Goal: Task Accomplishment & Management: Use online tool/utility

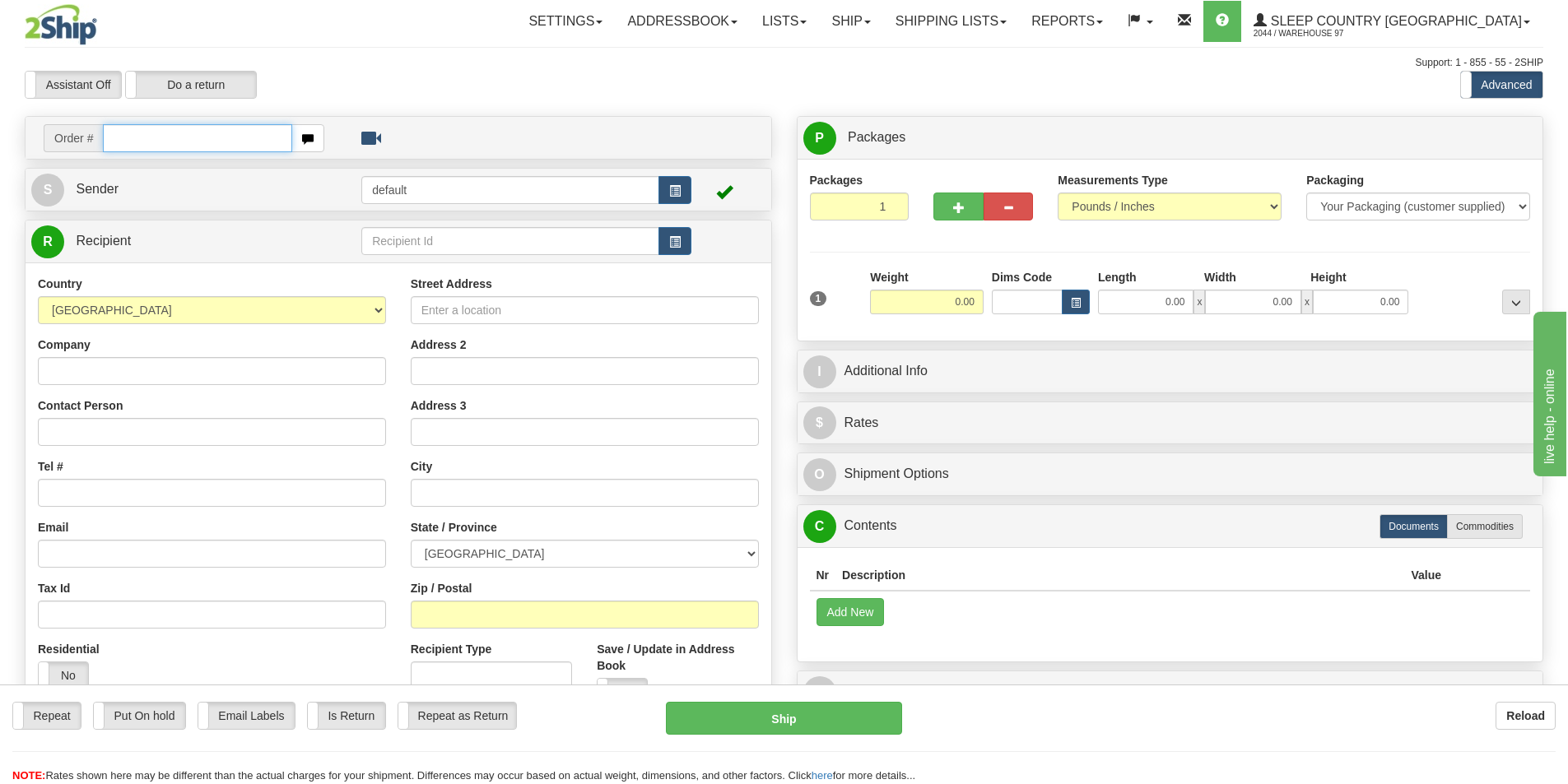
click at [188, 128] on input "text" at bounding box center [197, 138] width 189 height 28
paste input "9000I105752"
type input "9000I105752"
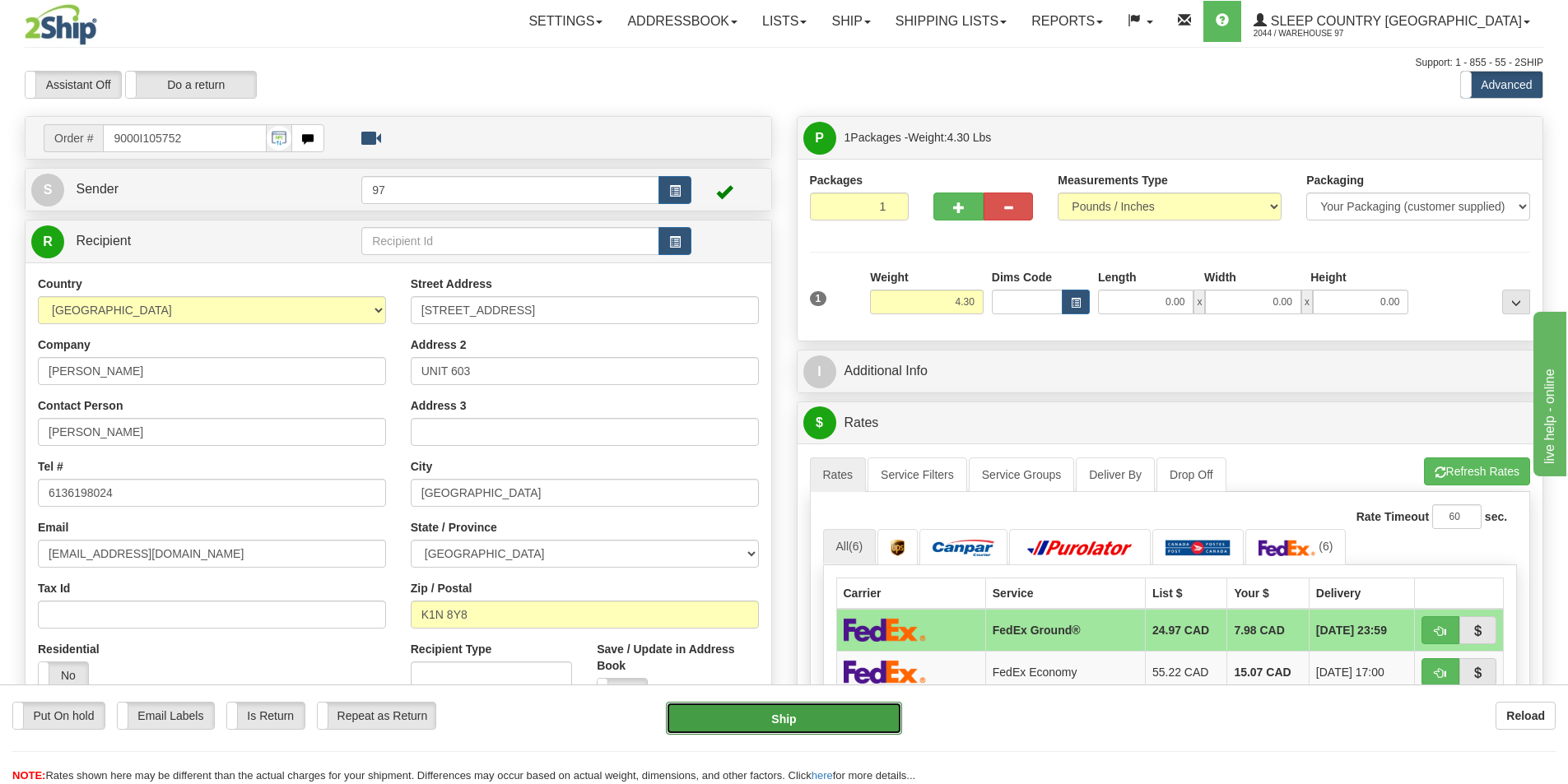
click at [787, 719] on button "Ship" at bounding box center [784, 718] width 236 height 33
type input "92"
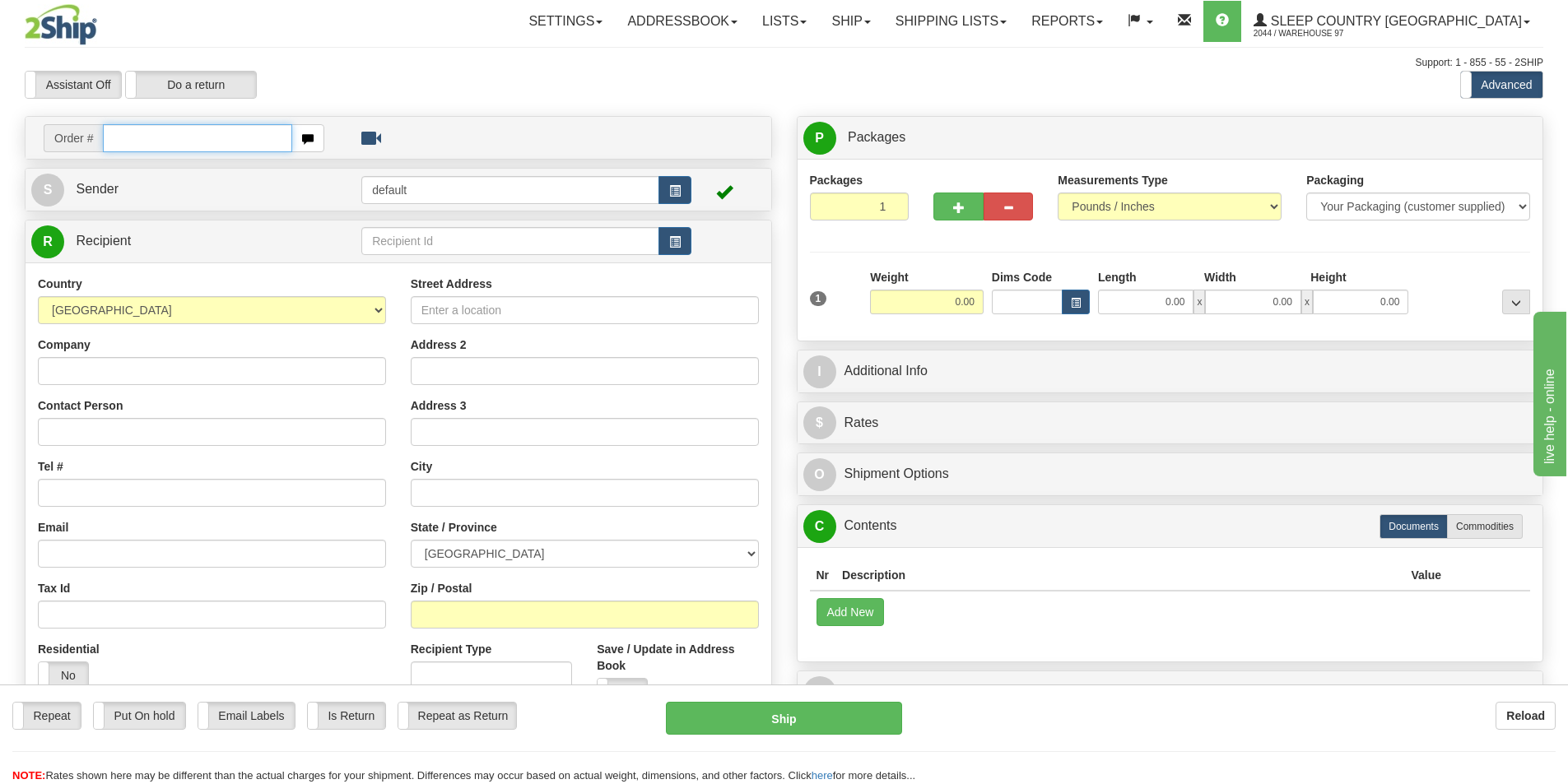
click at [141, 137] on input "text" at bounding box center [197, 138] width 189 height 28
paste input "9000I105203"
type input "9000I105203"
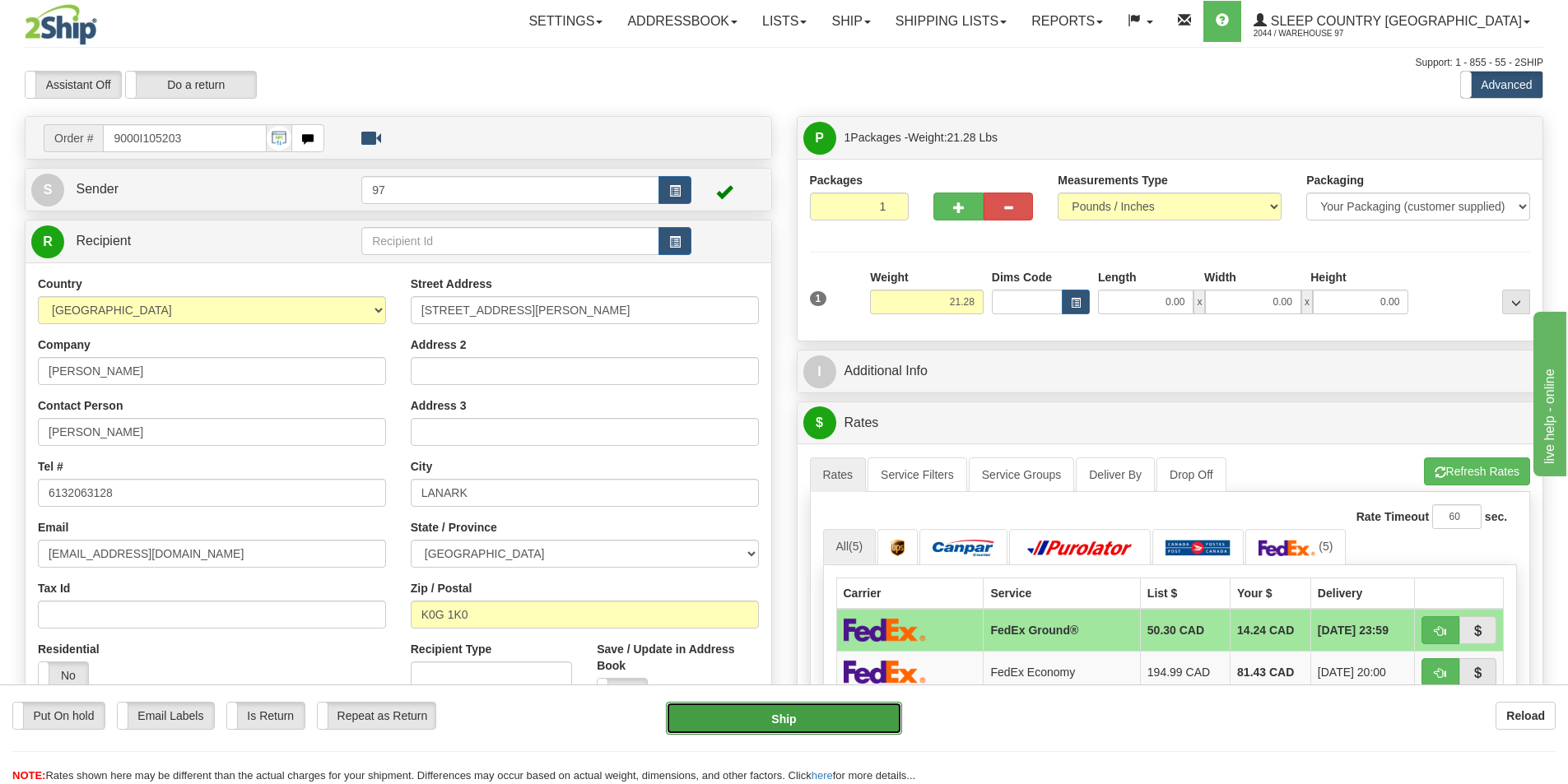
click at [755, 714] on button "Ship" at bounding box center [784, 718] width 236 height 33
type input "92"
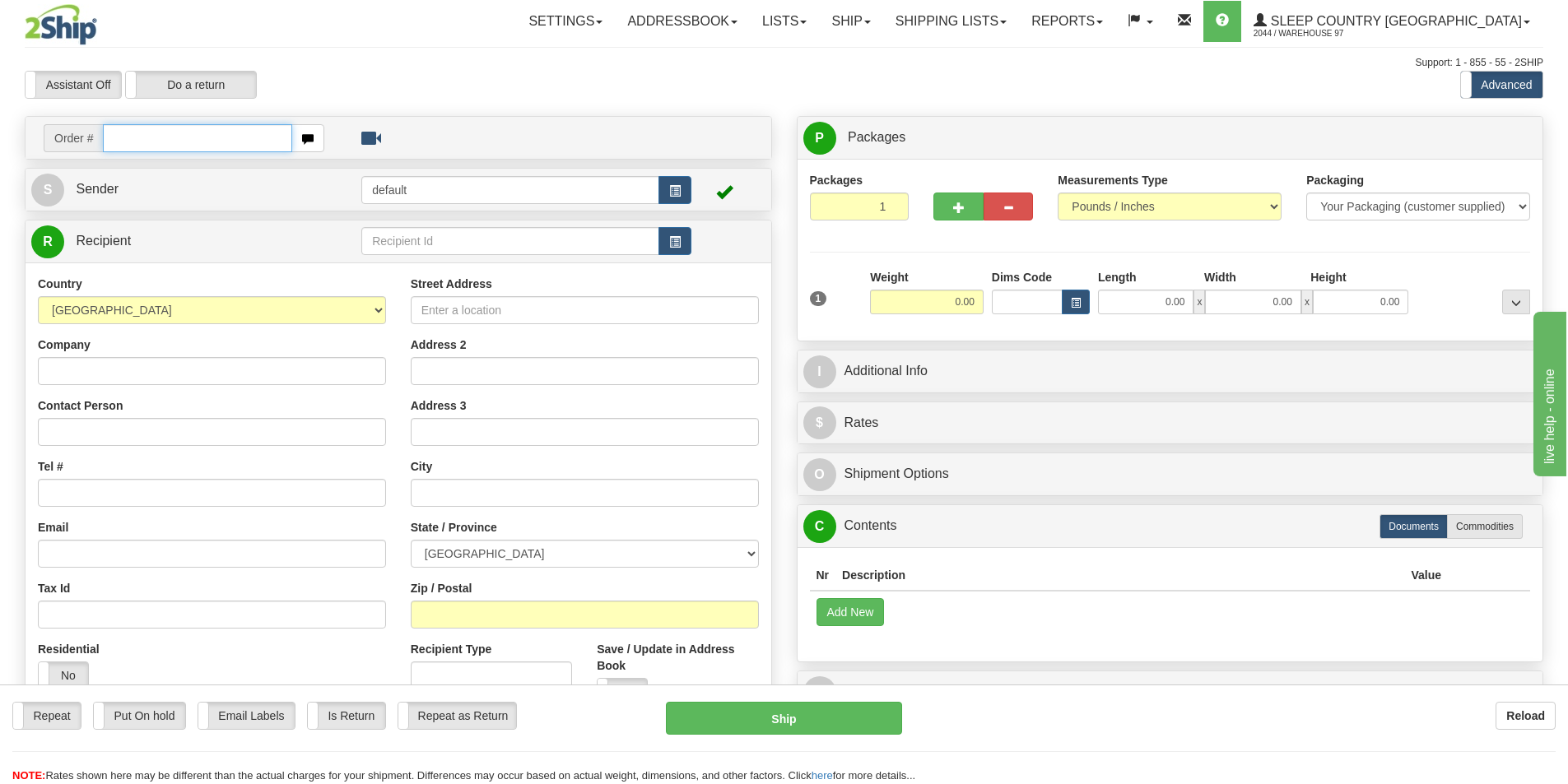
click at [180, 135] on input "text" at bounding box center [197, 138] width 189 height 28
paste input "9000I105074"
type input "9000I105074"
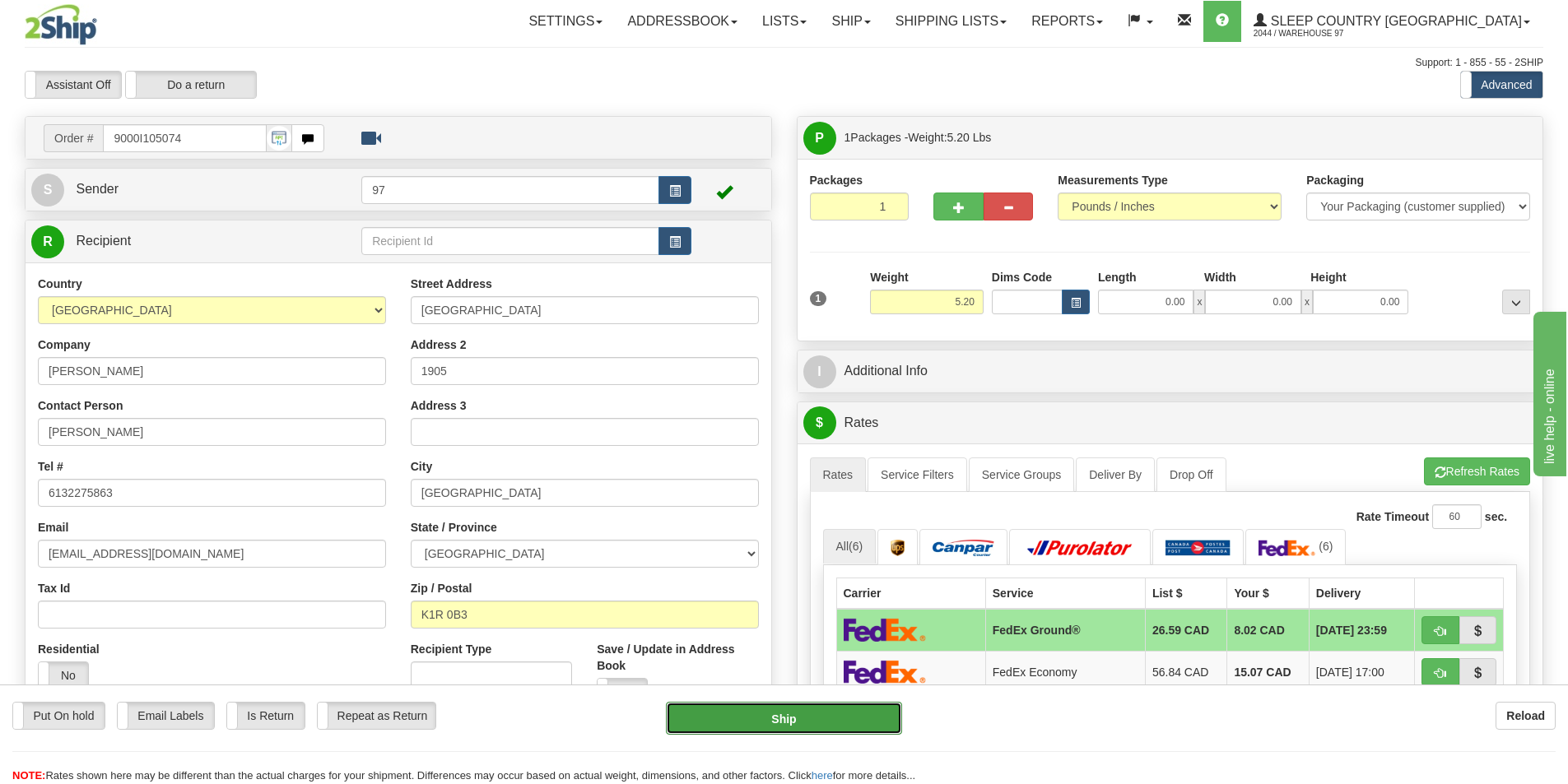
click at [829, 713] on button "Ship" at bounding box center [784, 718] width 236 height 33
type input "92"
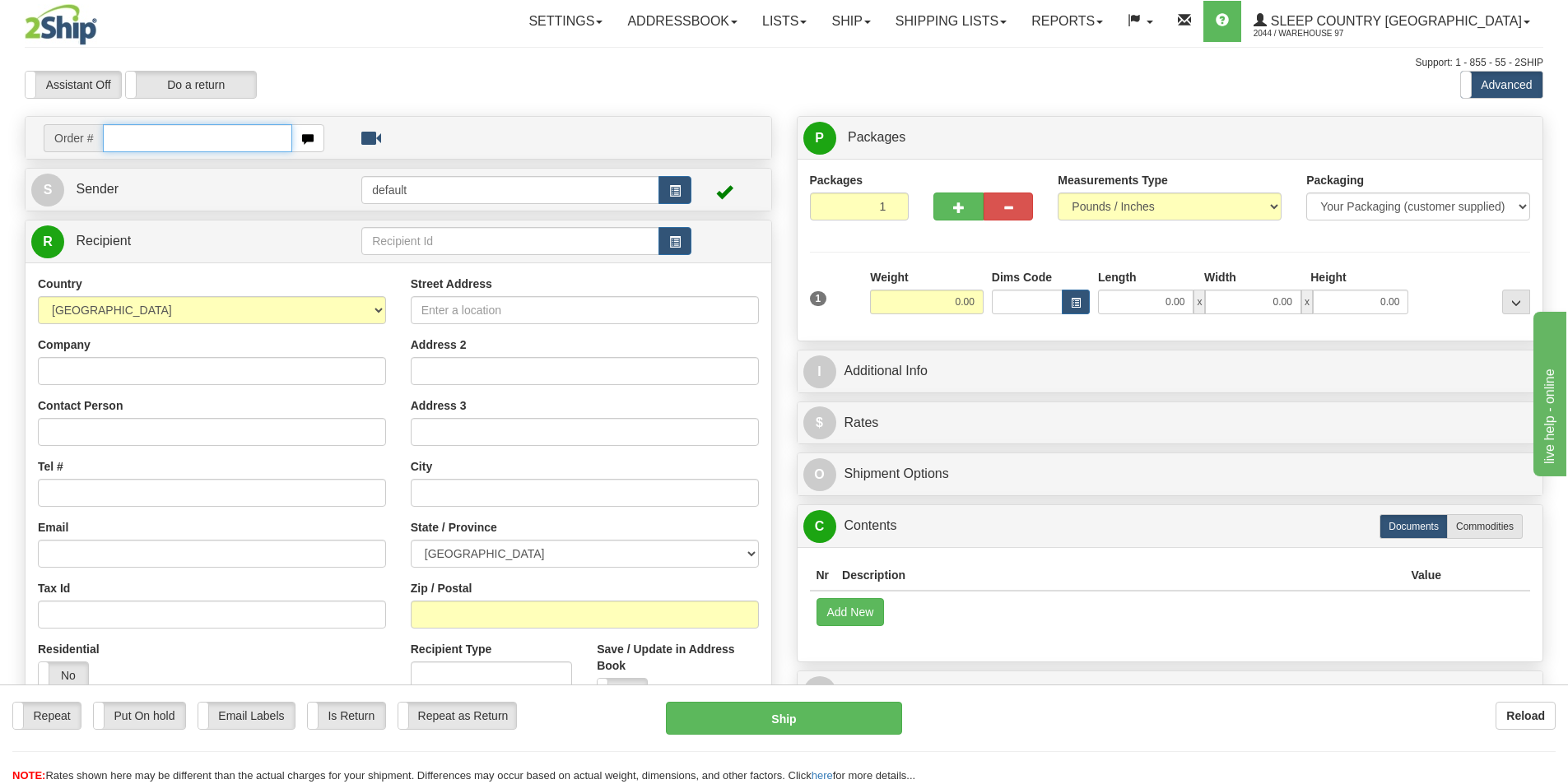
click at [152, 140] on input "text" at bounding box center [197, 138] width 189 height 28
paste input "9002I104676"
type input "9002I104676"
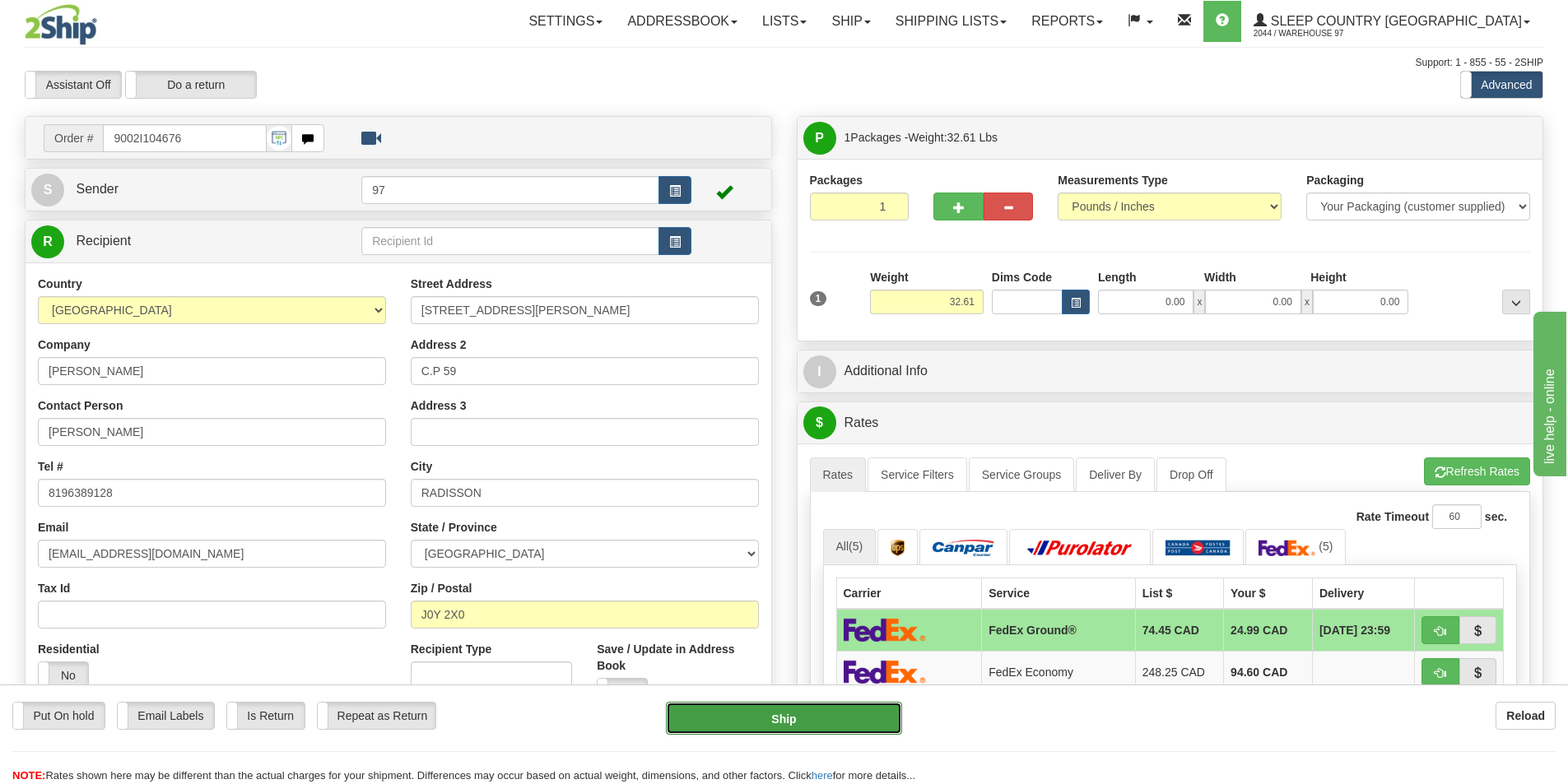
click at [799, 711] on button "Ship" at bounding box center [784, 718] width 236 height 33
type input "92"
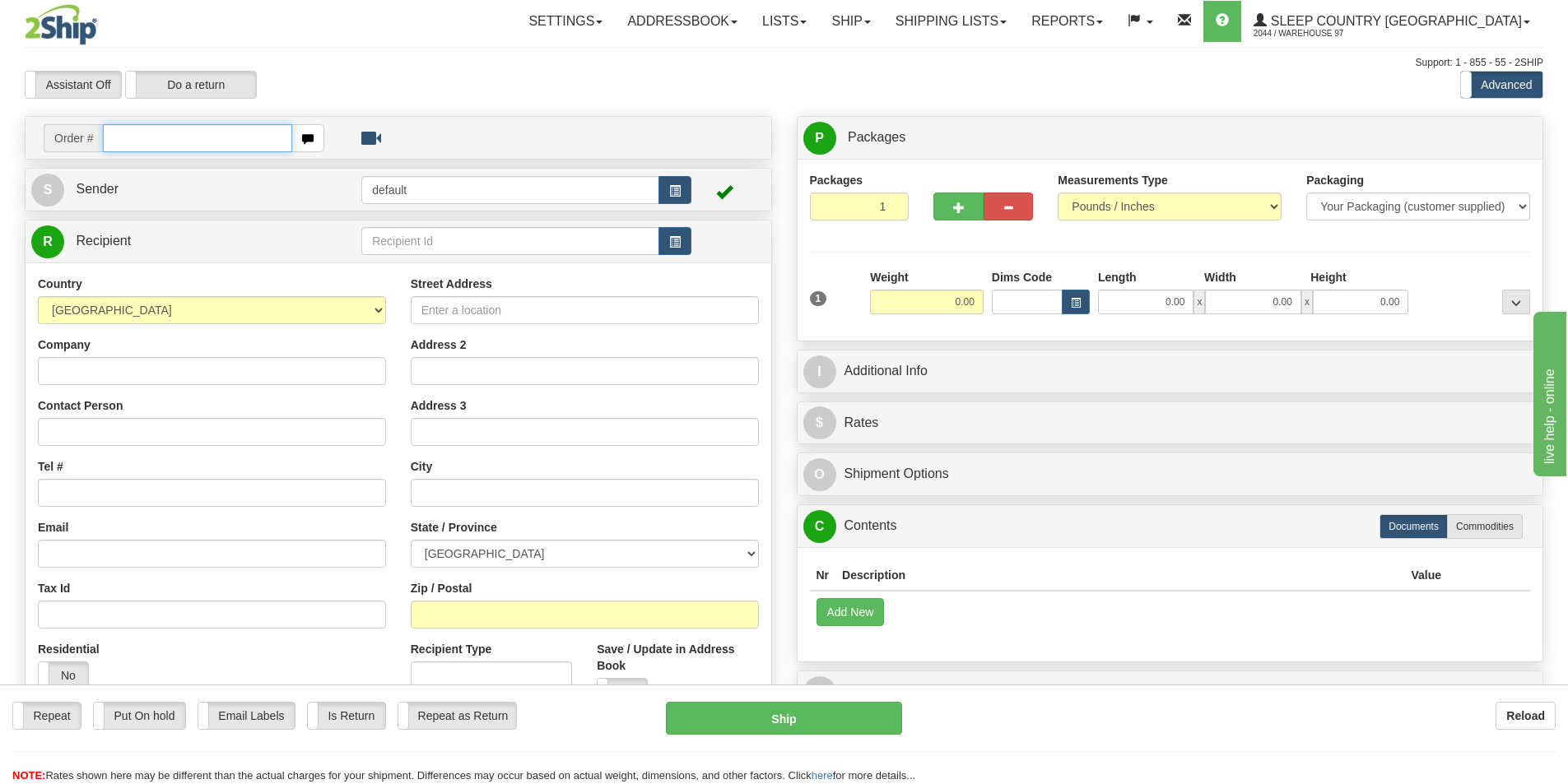
click at [197, 133] on input "text" at bounding box center [197, 138] width 189 height 28
paste input "9000I103847"
type input "9000I103847"
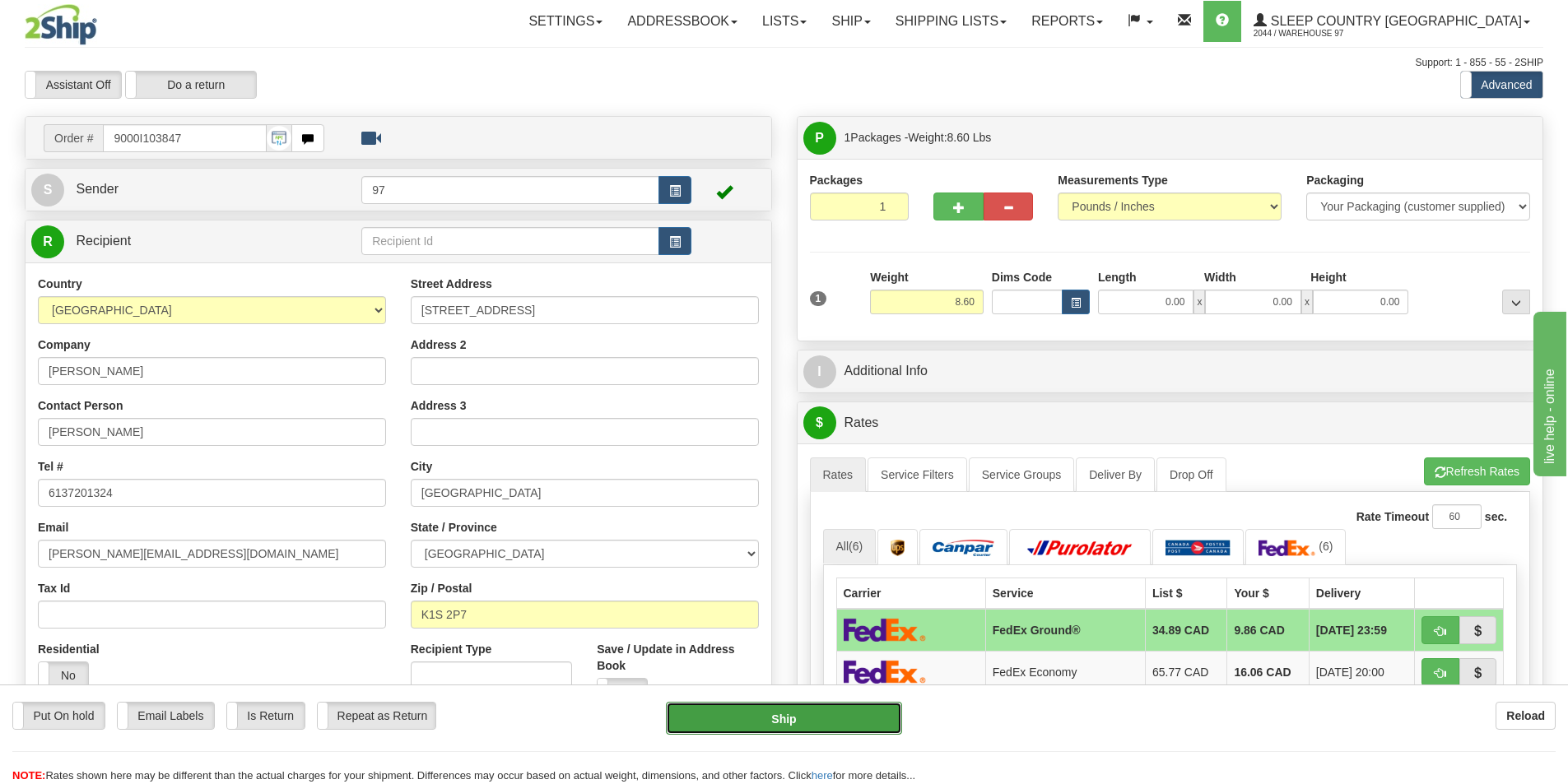
click at [787, 717] on button "Ship" at bounding box center [784, 718] width 236 height 33
type input "92"
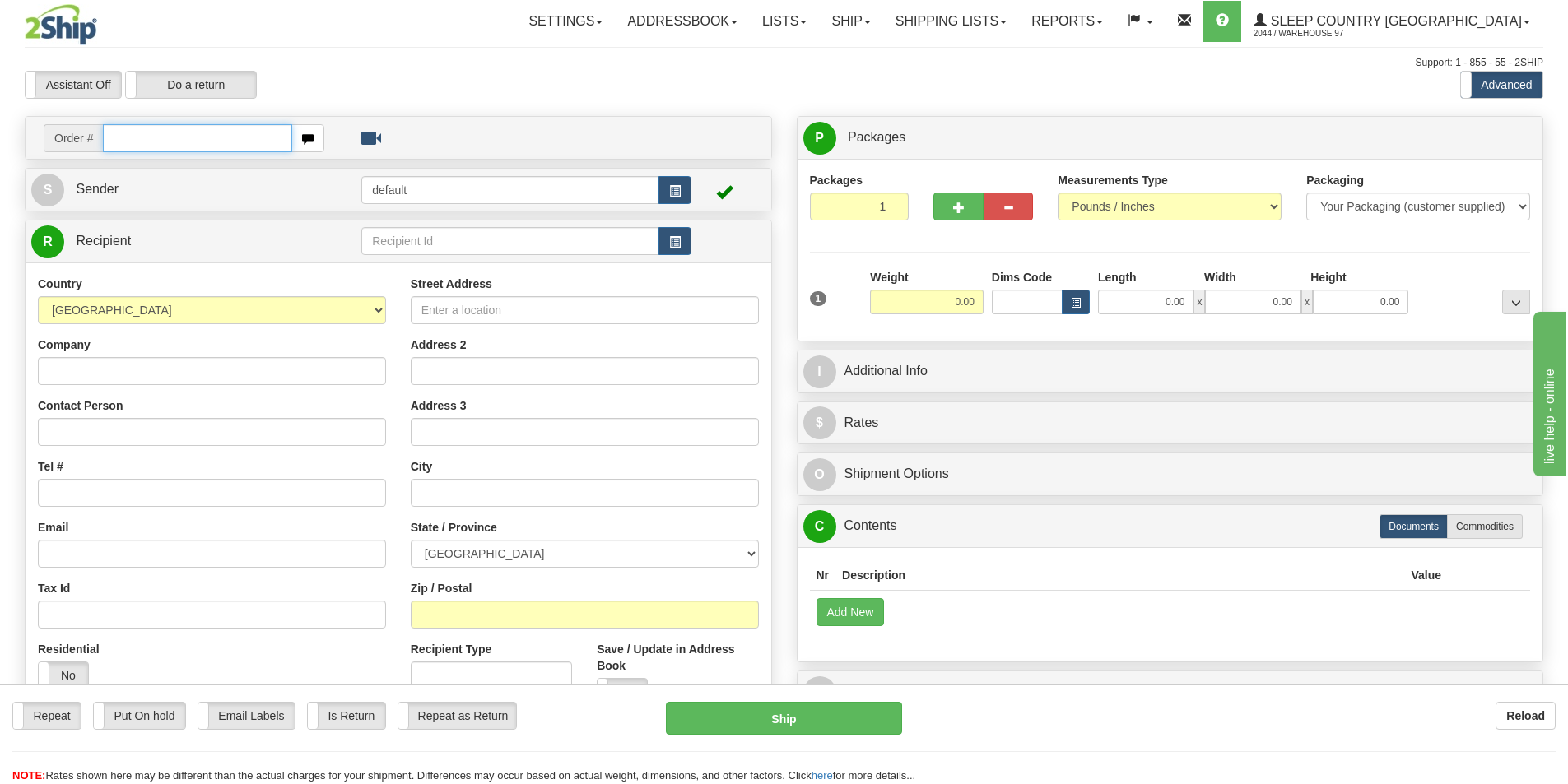
click at [167, 134] on input "text" at bounding box center [197, 138] width 189 height 28
paste input "9000I103764"
type input "9000I103764"
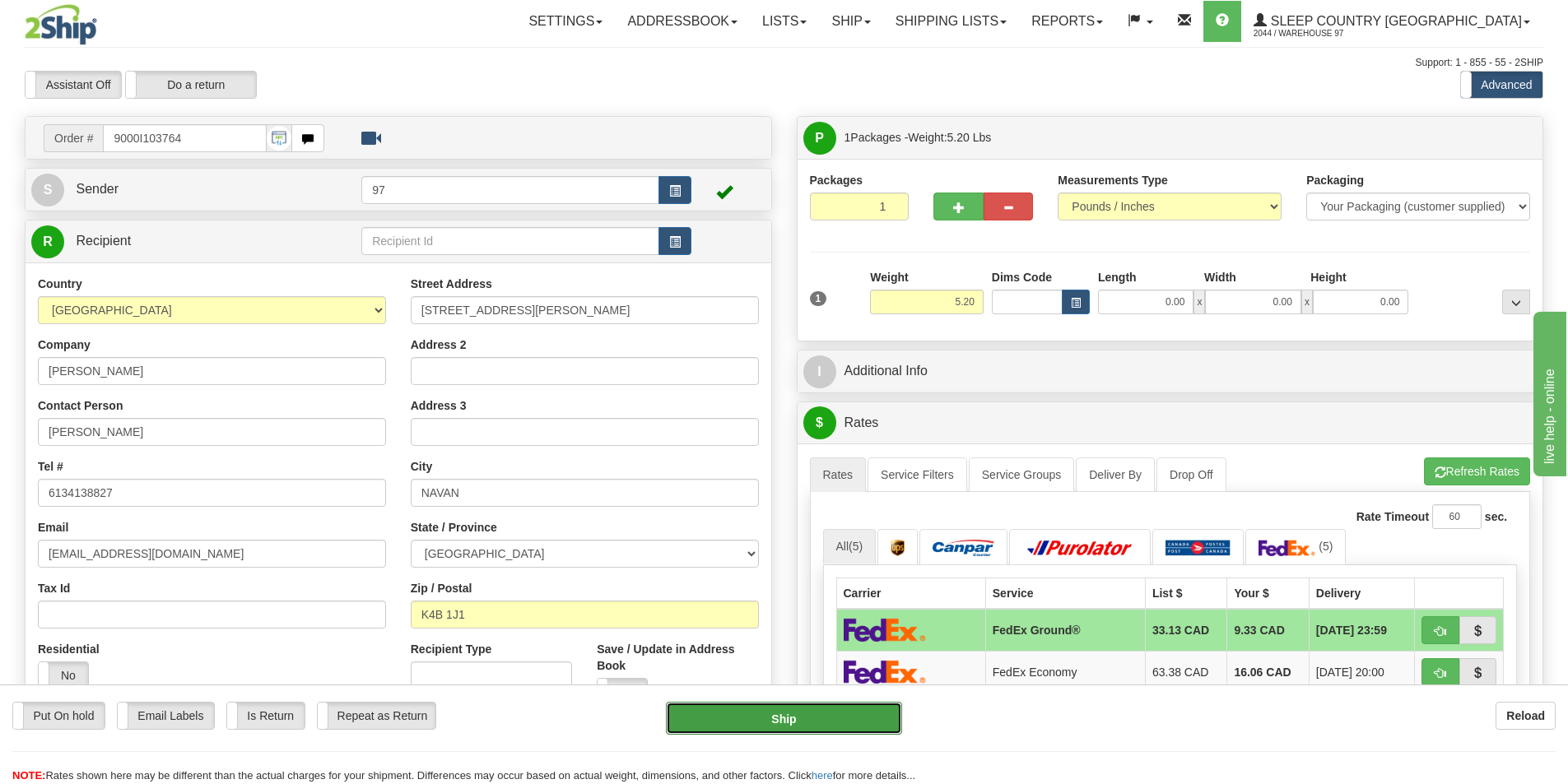
click at [789, 719] on button "Ship" at bounding box center [784, 718] width 236 height 33
type input "92"
